Goal: Use online tool/utility: Utilize a website feature to perform a specific function

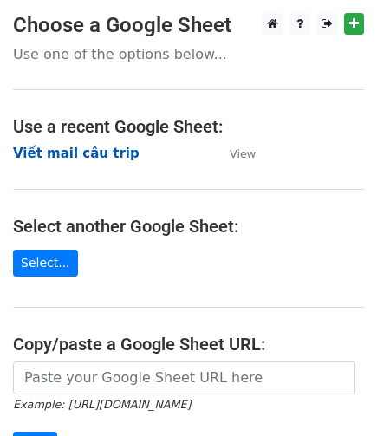
click at [81, 154] on strong "Viết mail câu trip" at bounding box center [76, 154] width 127 height 16
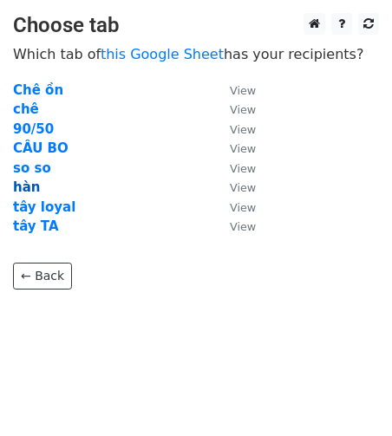
click at [31, 188] on strong "hàn" at bounding box center [26, 187] width 27 height 16
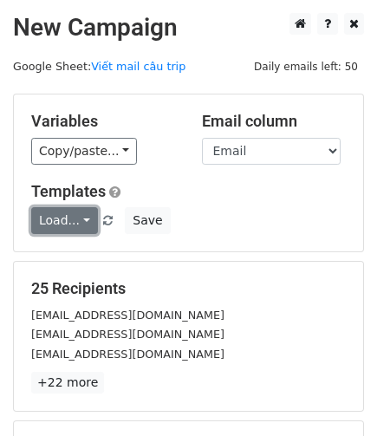
click at [78, 218] on link "Load..." at bounding box center [64, 220] width 67 height 27
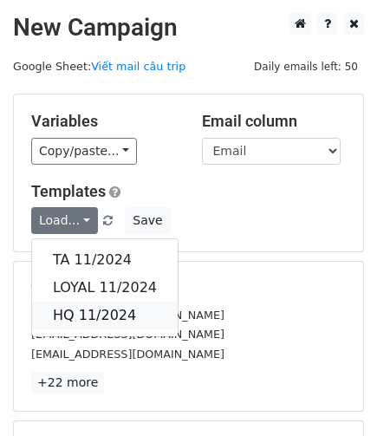
click at [106, 306] on link "HQ 11/2024" at bounding box center [105, 316] width 146 height 28
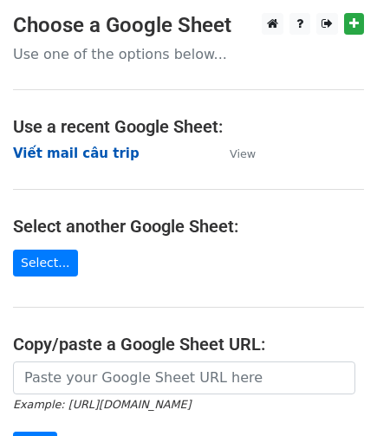
click at [113, 153] on strong "Viết mail câu trip" at bounding box center [76, 154] width 127 height 16
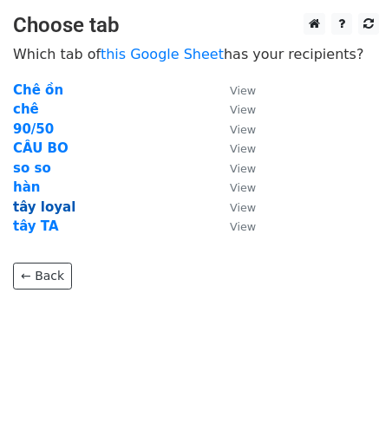
click at [55, 205] on strong "tây loyal" at bounding box center [44, 207] width 62 height 16
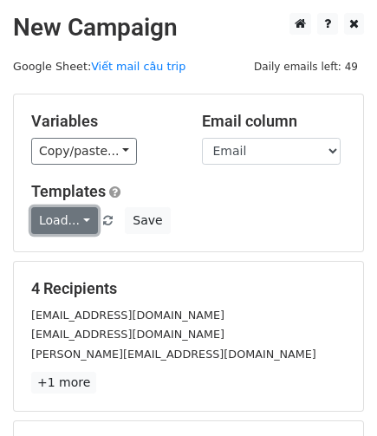
click at [73, 223] on link "Load..." at bounding box center [64, 220] width 67 height 27
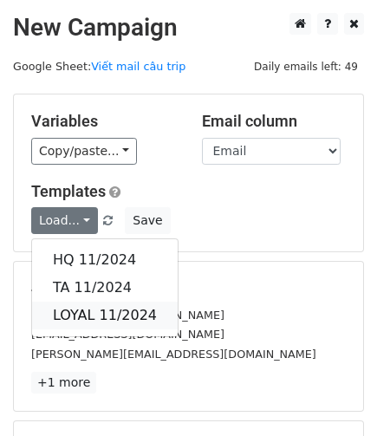
click at [114, 306] on link "LOYAL 11/2024" at bounding box center [105, 316] width 146 height 28
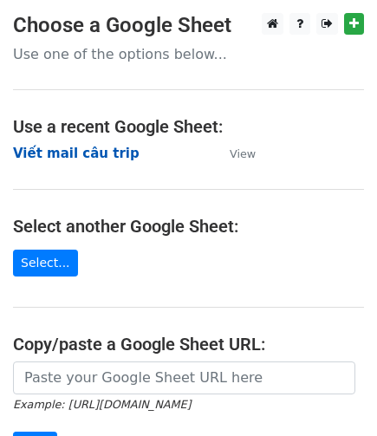
click at [88, 153] on strong "Viết mail câu trip" at bounding box center [76, 154] width 127 height 16
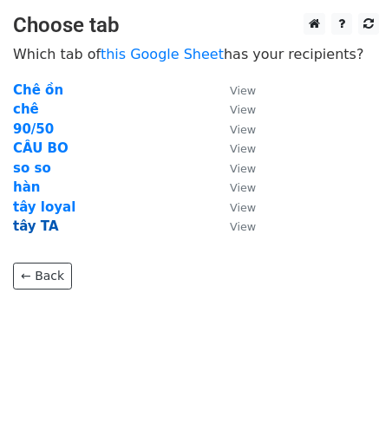
click at [39, 225] on strong "tây TA" at bounding box center [36, 226] width 46 height 16
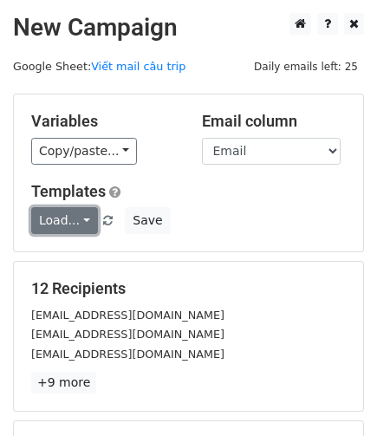
click at [70, 223] on link "Load..." at bounding box center [64, 220] width 67 height 27
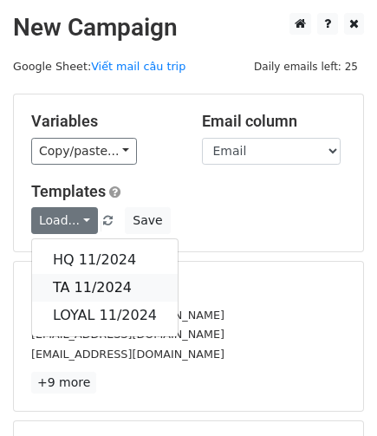
click at [101, 288] on link "TA 11/2024" at bounding box center [105, 288] width 146 height 28
